Goal: Information Seeking & Learning: Learn about a topic

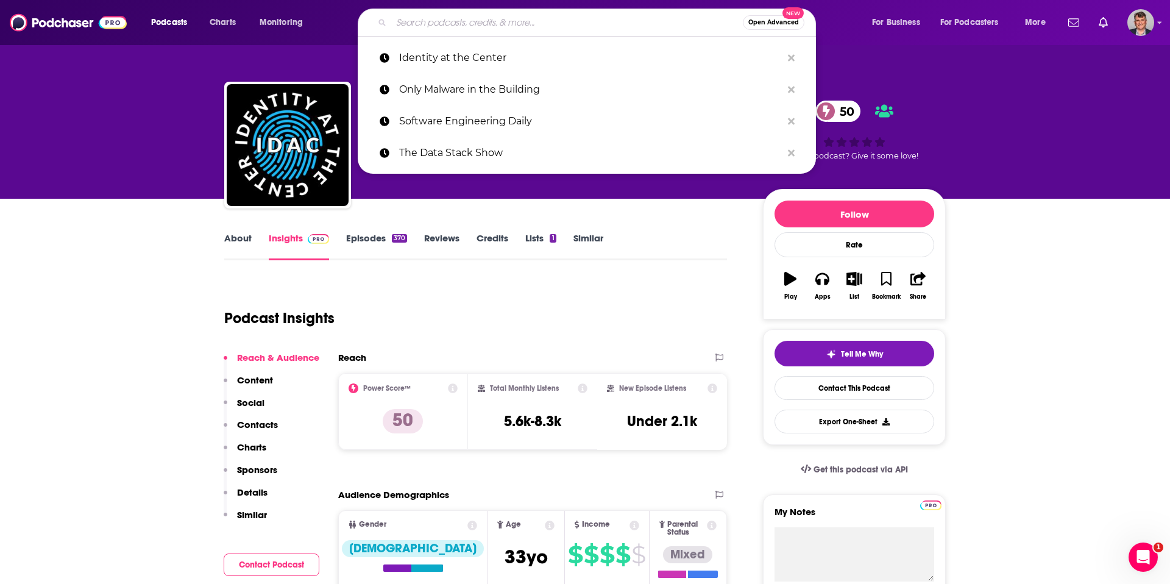
click at [455, 26] on input "Search podcasts, credits, & more..." at bounding box center [567, 23] width 352 height 20
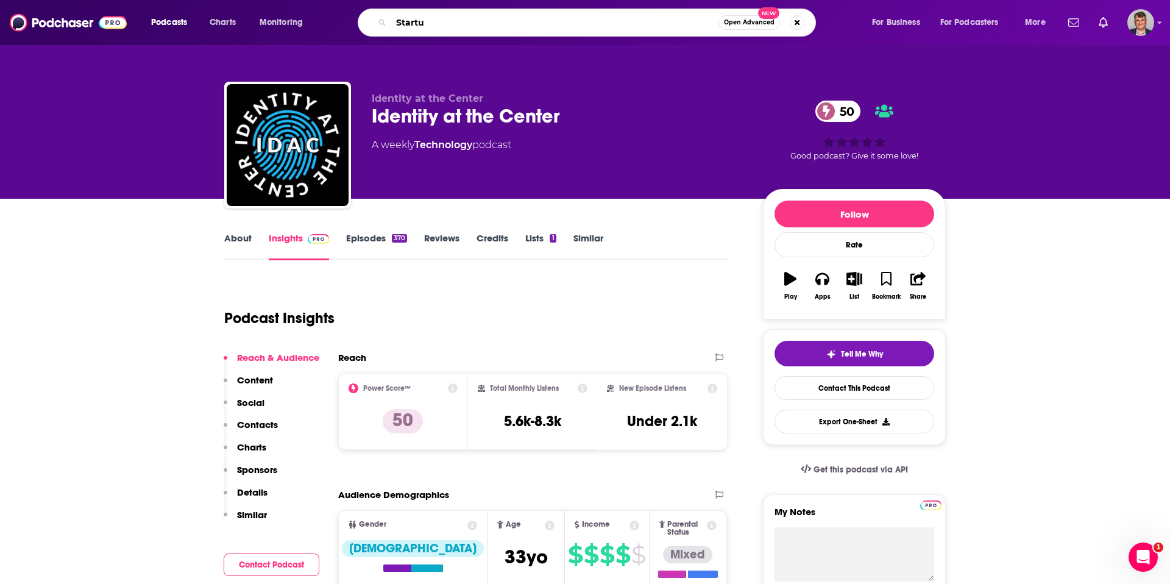
type input "Startup"
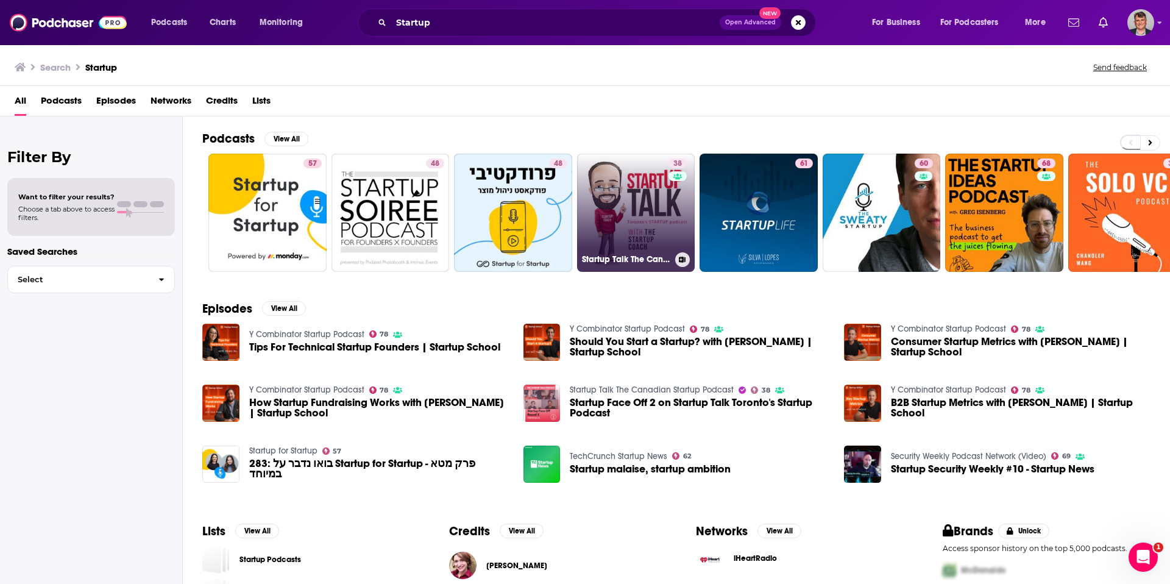
click at [692, 238] on link "38 Startup Talk The Canadian Startup Podcast" at bounding box center [636, 213] width 118 height 118
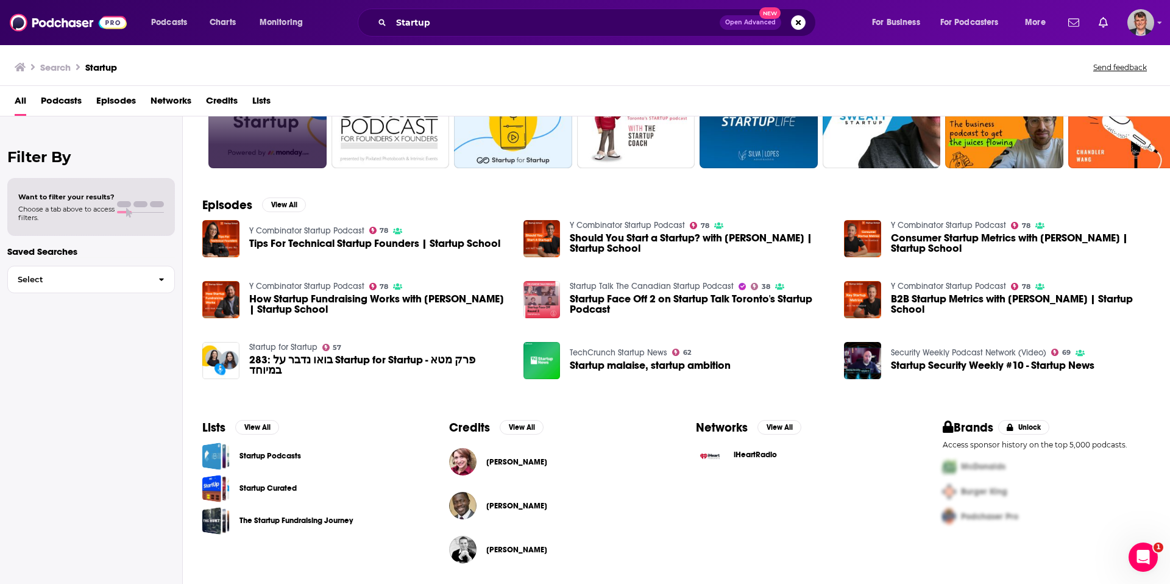
scroll to position [11, 0]
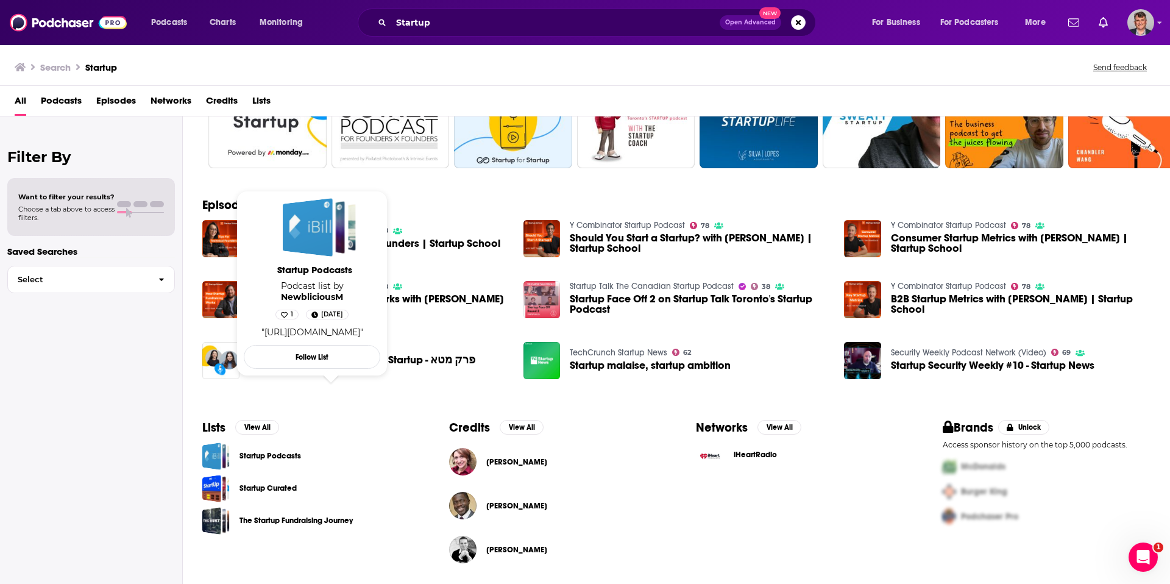
click at [301, 449] on link "Startup Podcasts" at bounding box center [271, 455] width 62 height 13
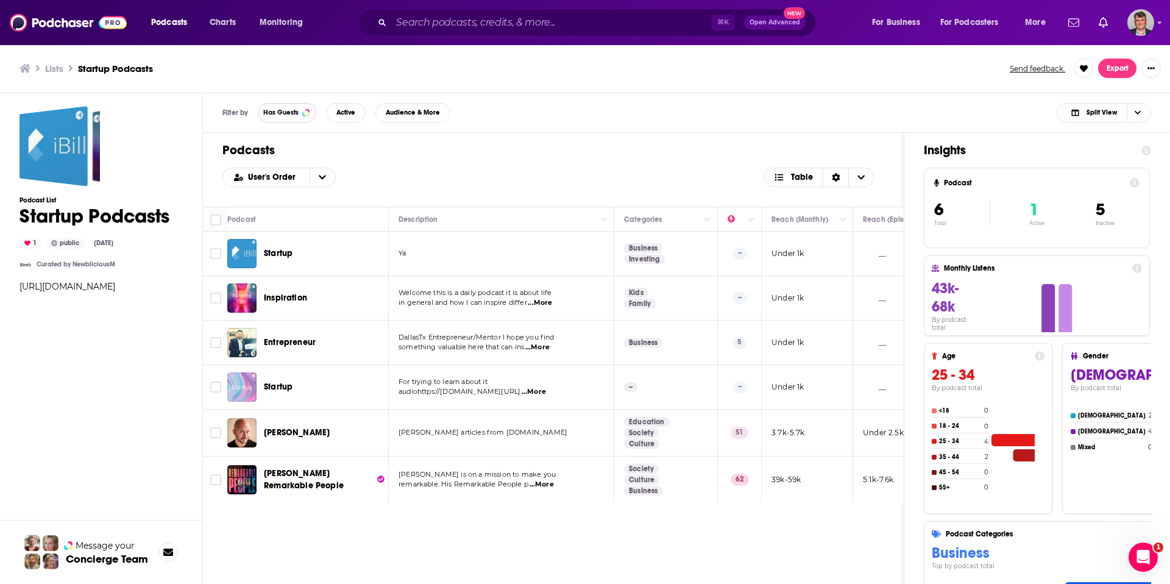
click at [299, 116] on span "Has Guests" at bounding box center [280, 112] width 35 height 7
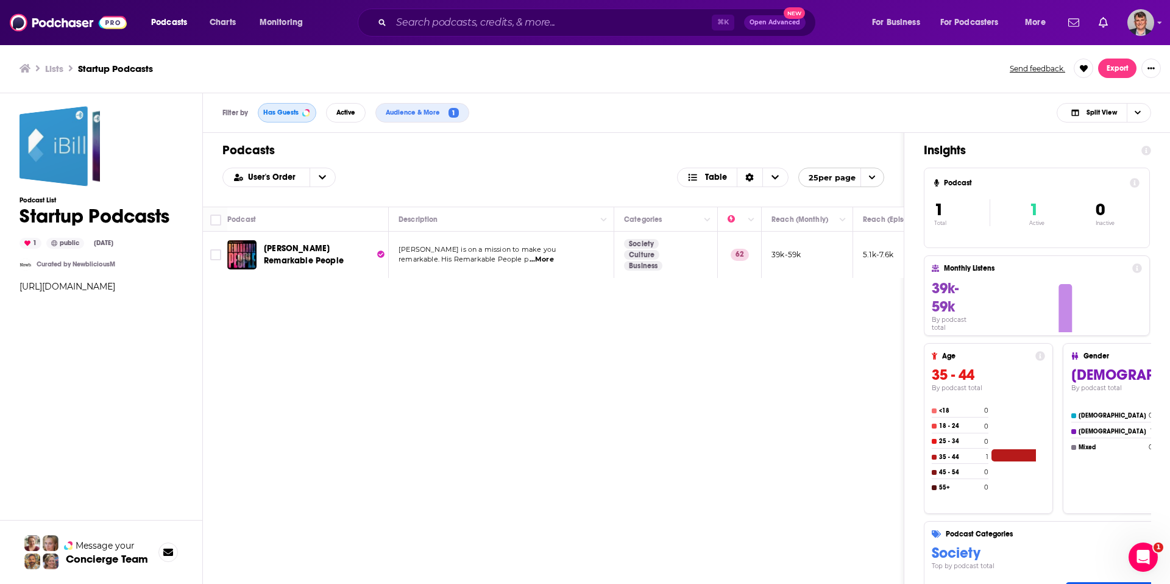
click at [299, 116] on span "Has Guests" at bounding box center [280, 112] width 35 height 7
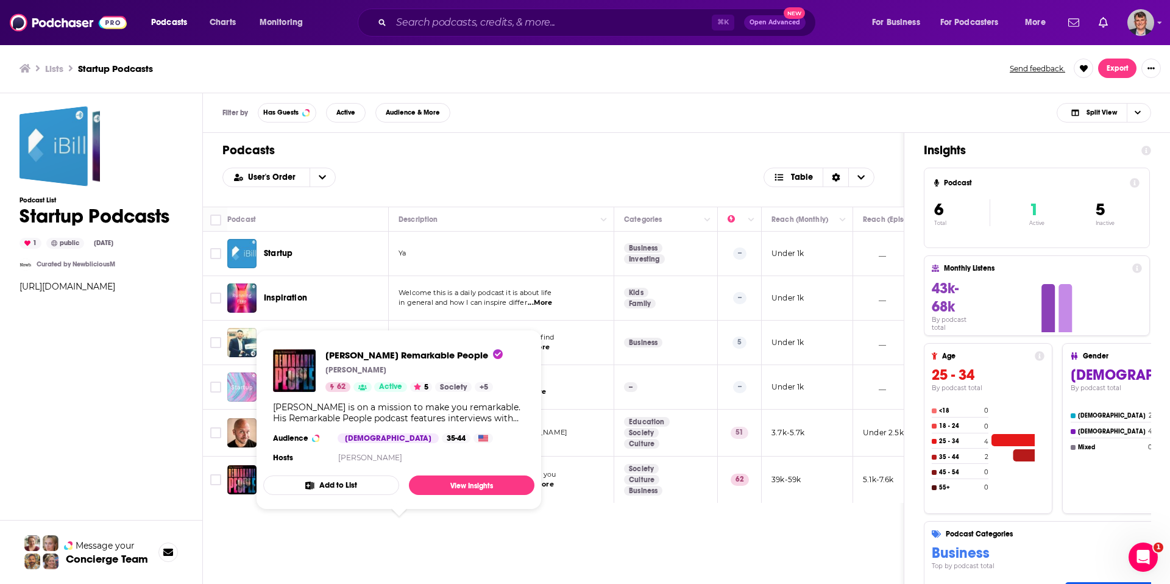
click at [344, 491] on span "[PERSON_NAME] Remarkable People" at bounding box center [304, 479] width 80 height 23
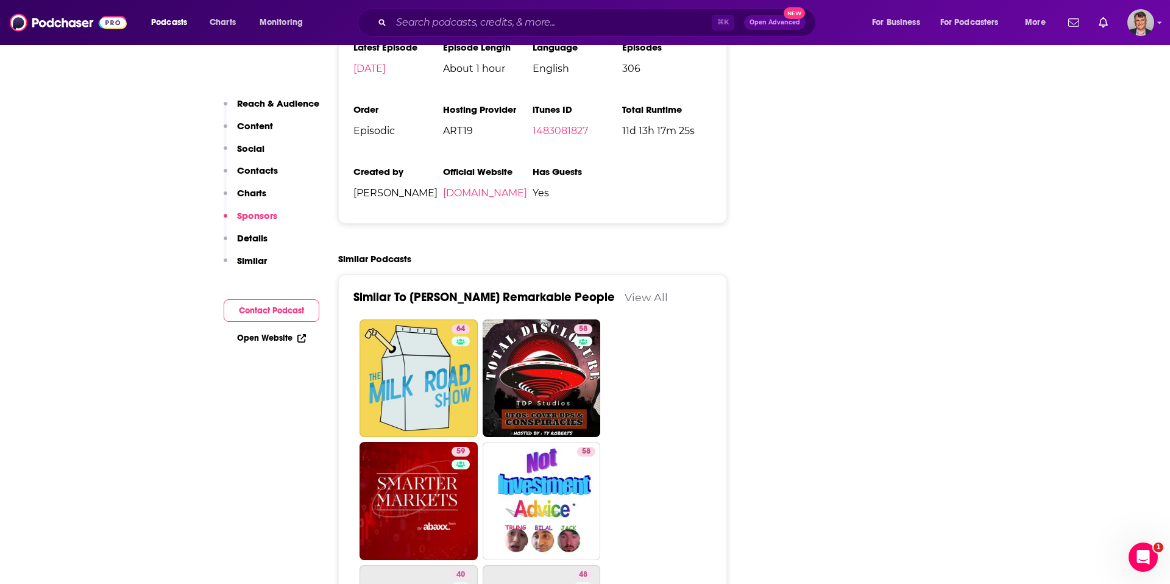
scroll to position [2214, 0]
